Goal: Transaction & Acquisition: Obtain resource

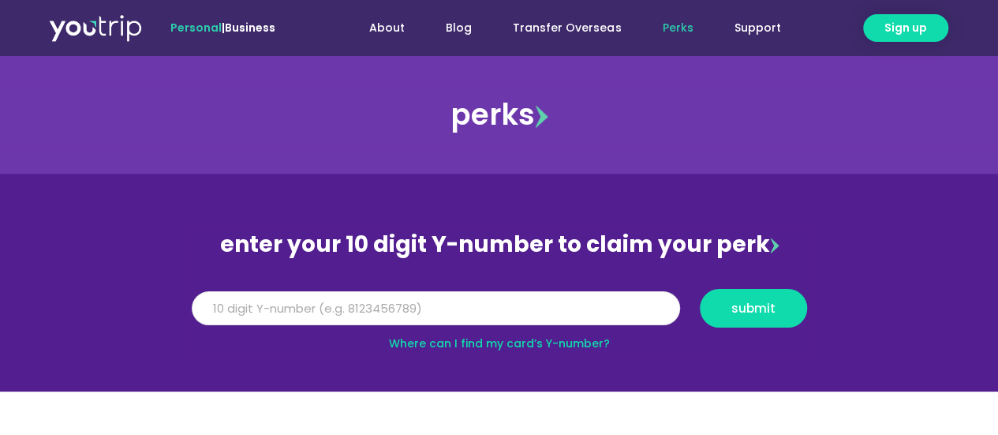
click at [382, 318] on input "Y Number" at bounding box center [436, 308] width 489 height 35
type input "8125333952"
click at [700, 289] on button "submit" at bounding box center [753, 308] width 107 height 39
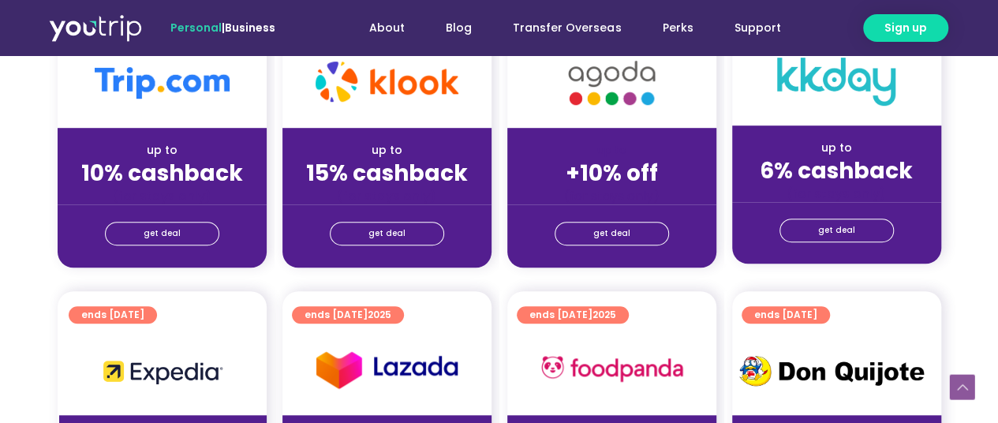
scroll to position [474, 0]
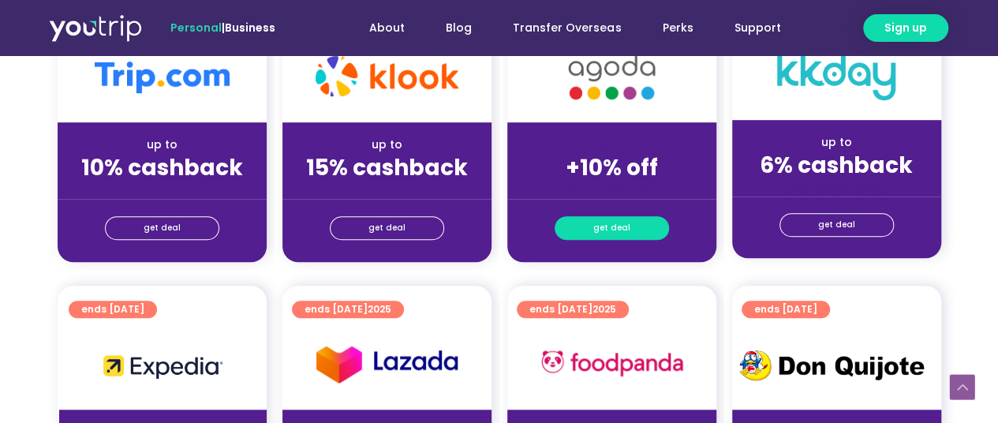
click at [600, 225] on span "get deal" at bounding box center [612, 228] width 37 height 22
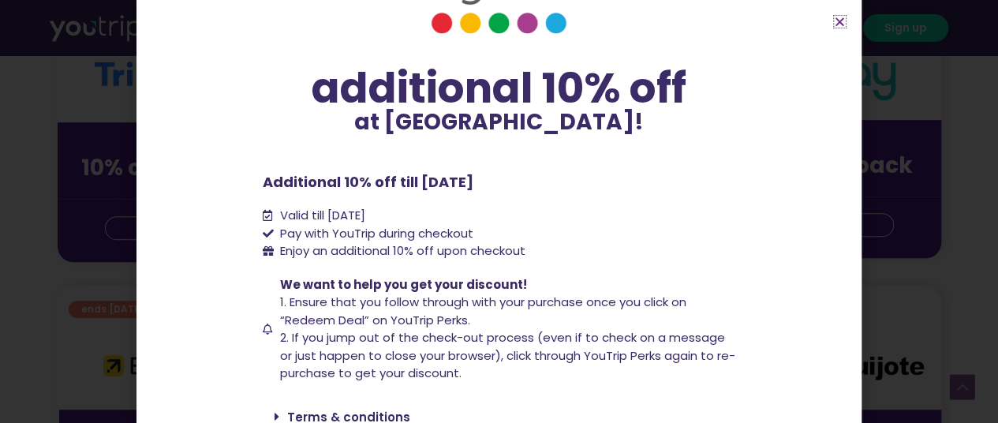
scroll to position [144, 0]
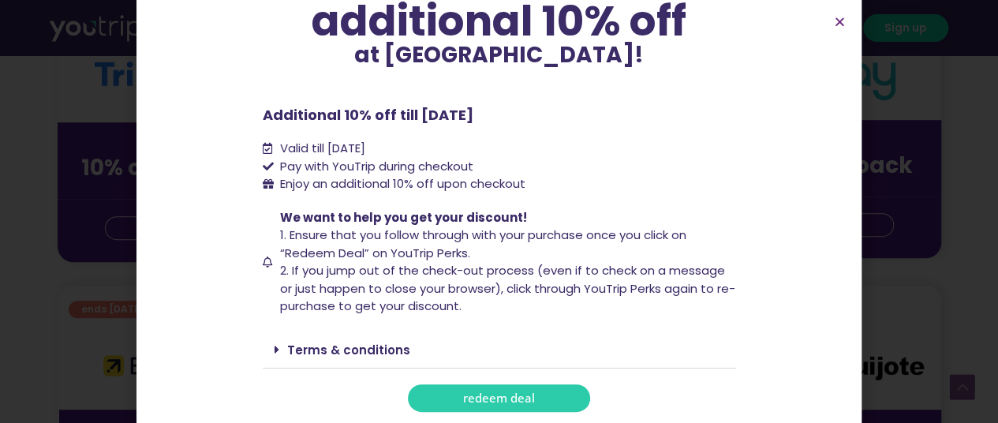
click at [437, 397] on link "redeem deal" at bounding box center [499, 398] width 182 height 28
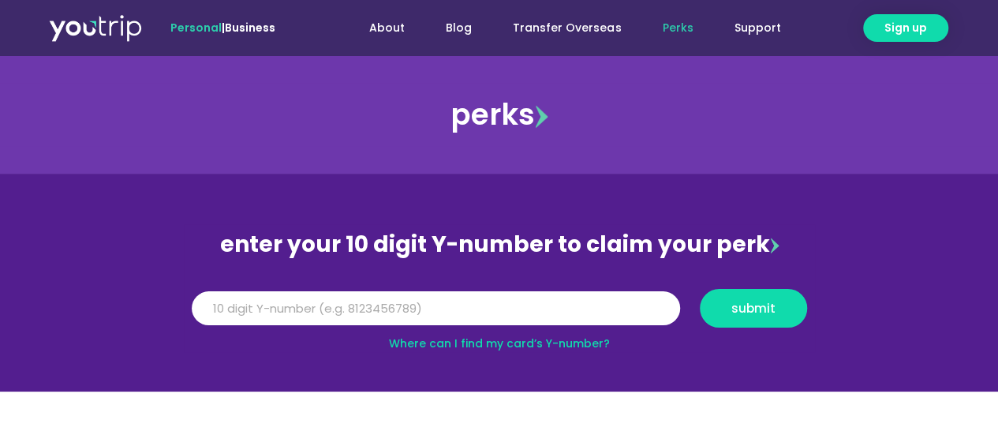
click at [420, 301] on input "Y Number" at bounding box center [436, 308] width 489 height 35
type input "8125333952"
click at [700, 289] on button "submit" at bounding box center [753, 308] width 107 height 39
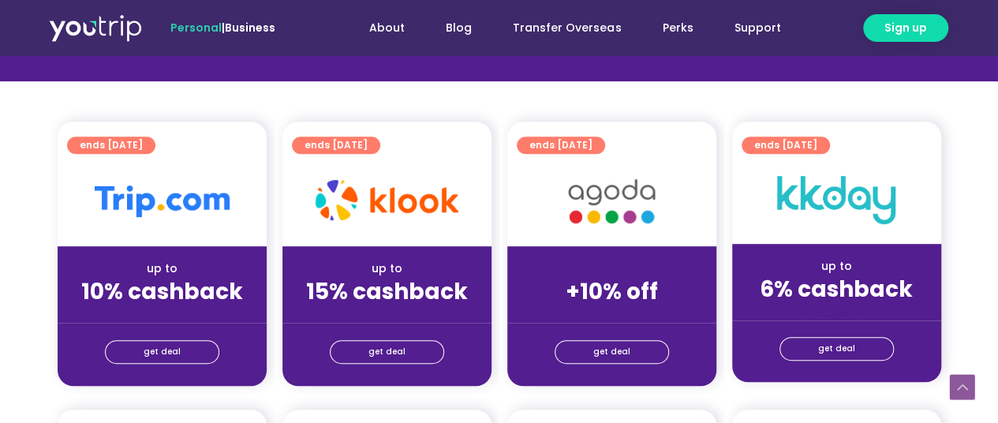
scroll to position [395, 0]
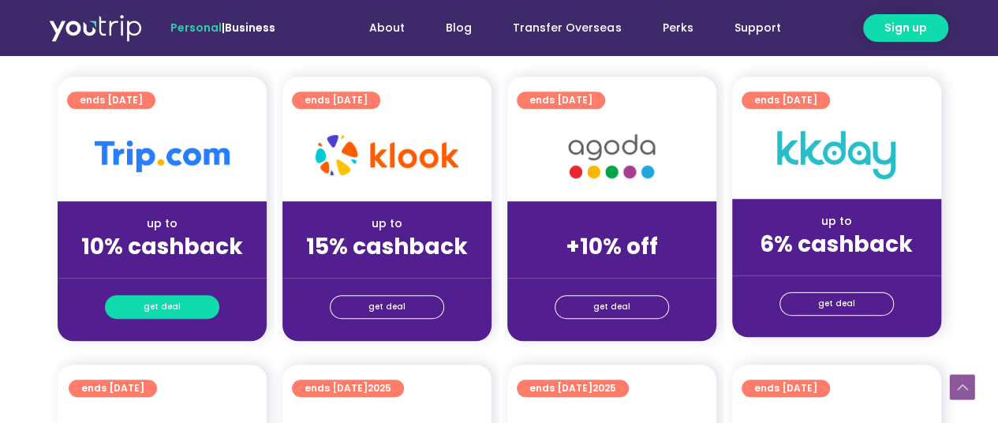
click at [193, 313] on link "get deal" at bounding box center [162, 307] width 114 height 24
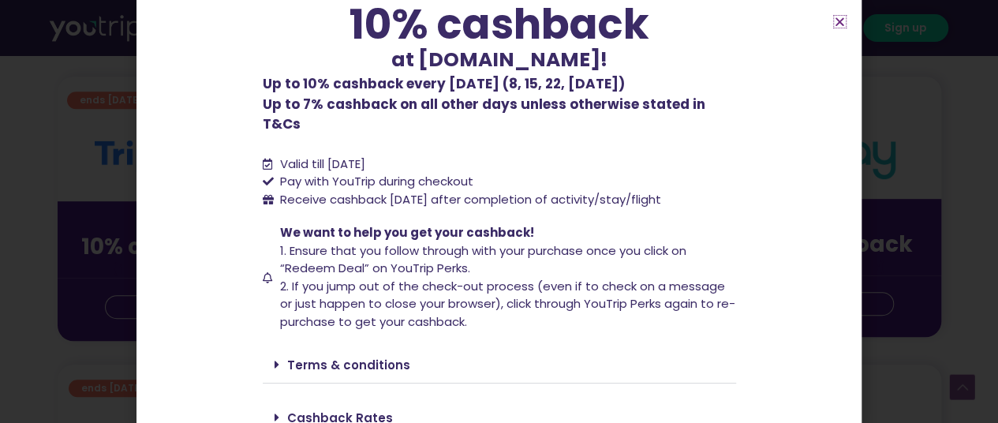
scroll to position [158, 0]
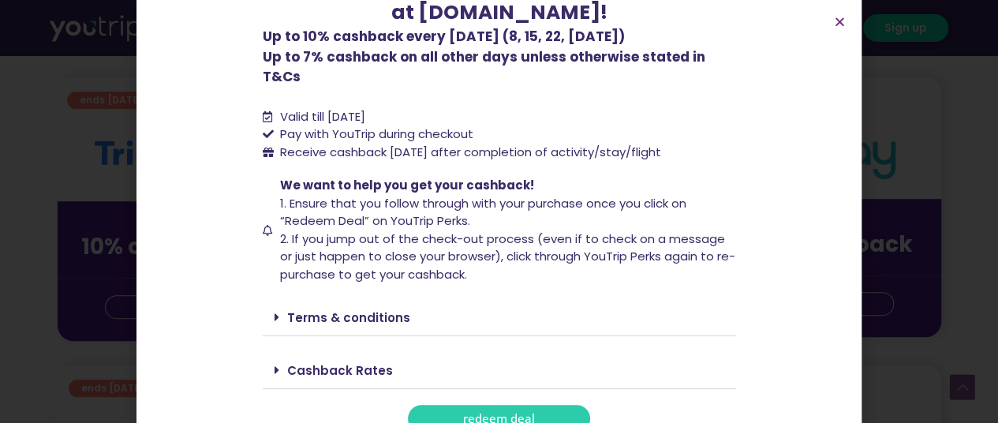
click at [328, 309] on link "Terms & conditions" at bounding box center [348, 317] width 123 height 17
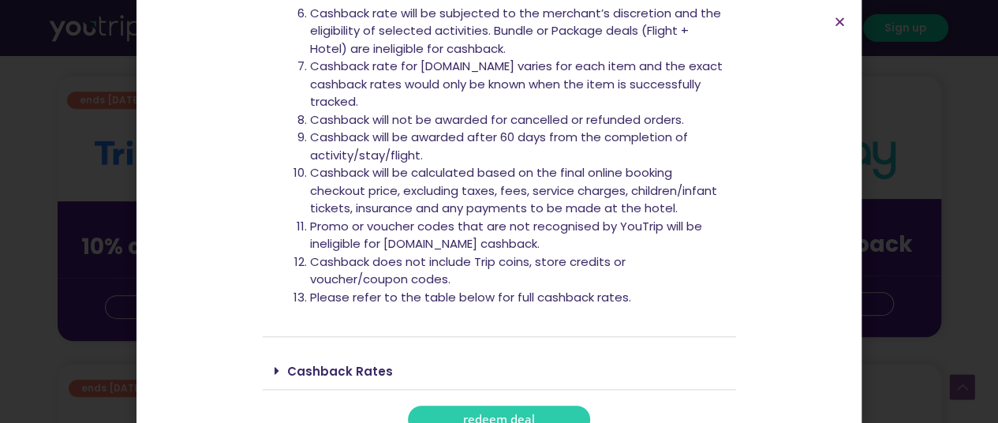
scroll to position [661, 0]
click at [437, 352] on div "Cashback Rates" at bounding box center [500, 370] width 474 height 37
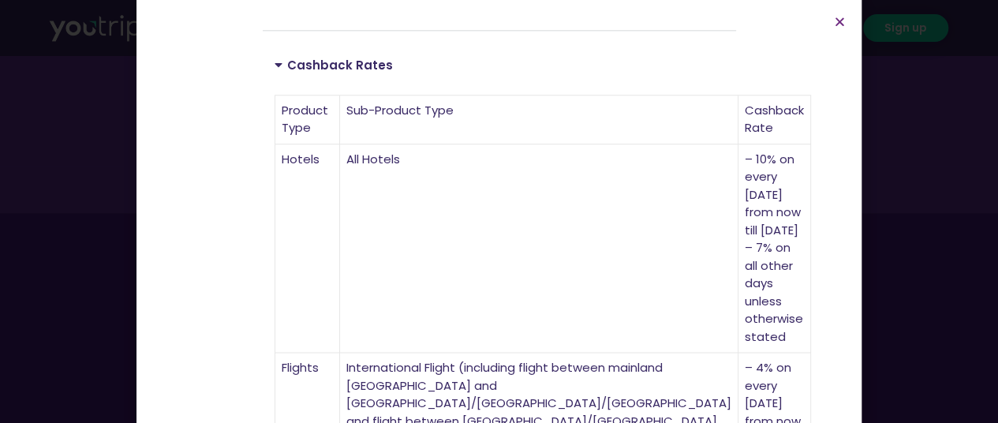
scroll to position [928, 0]
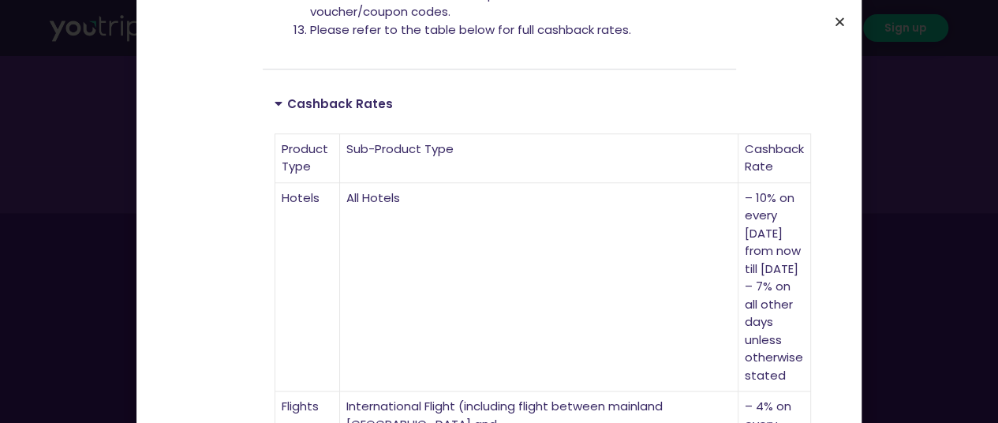
click at [836, 24] on icon "Close" at bounding box center [840, 22] width 12 height 12
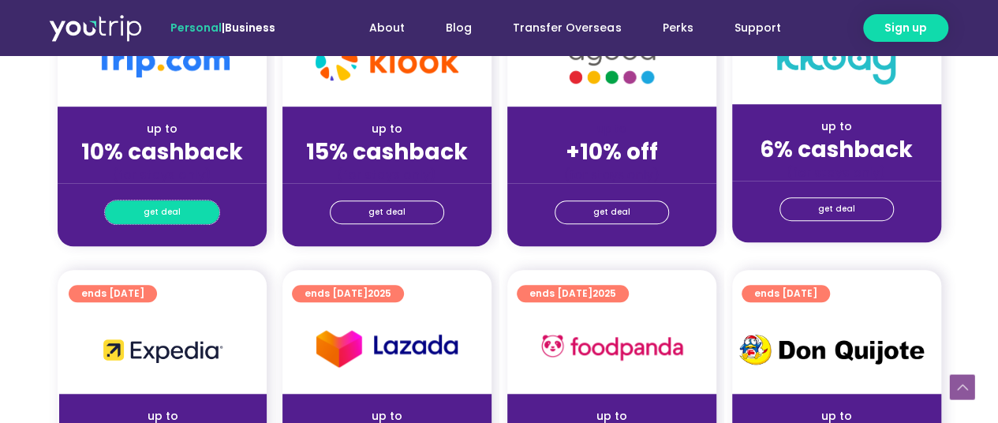
scroll to position [410, 0]
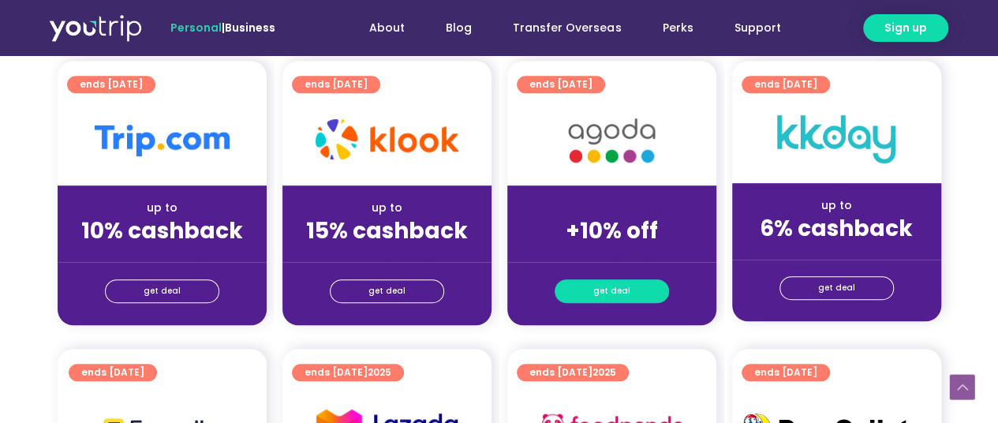
click at [609, 285] on span "get deal" at bounding box center [612, 291] width 37 height 22
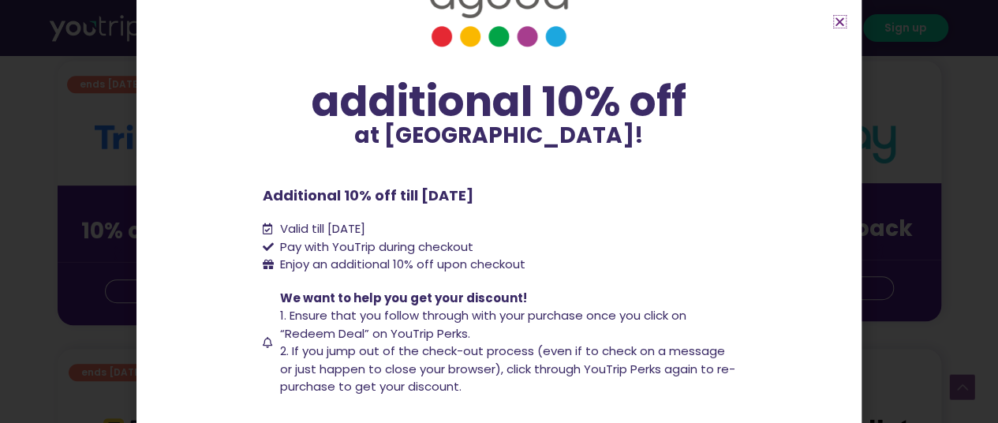
scroll to position [144, 0]
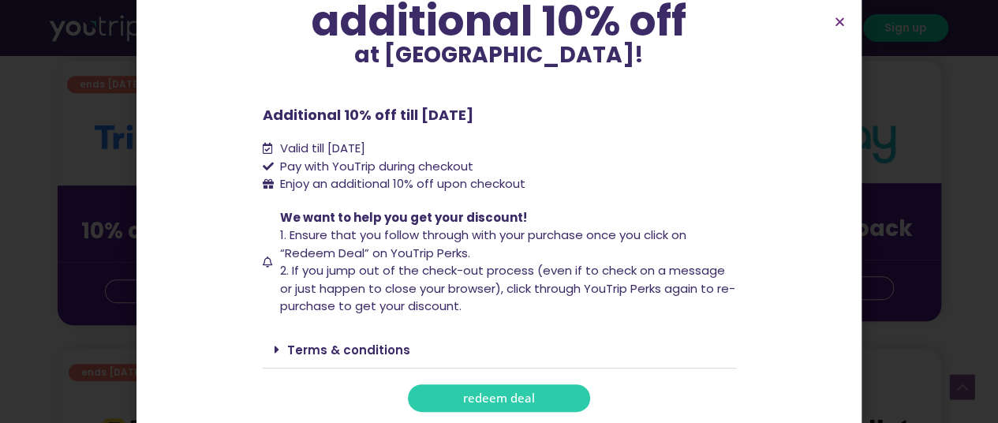
click at [490, 385] on link "redeem deal" at bounding box center [499, 398] width 182 height 28
